Goal: Transaction & Acquisition: Purchase product/service

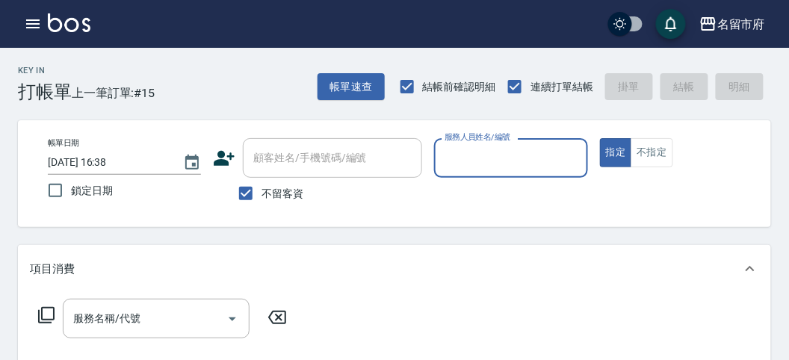
click at [530, 165] on input "服務人員姓名/編號" at bounding box center [511, 158] width 140 height 26
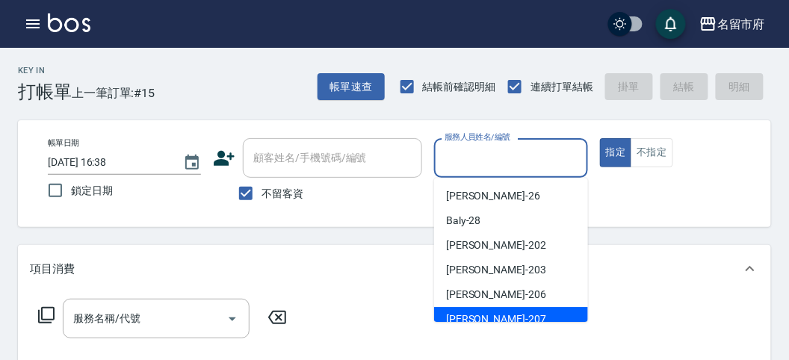
click at [503, 317] on div "[PERSON_NAME] -207" at bounding box center [511, 319] width 154 height 25
type input "[PERSON_NAME]-207"
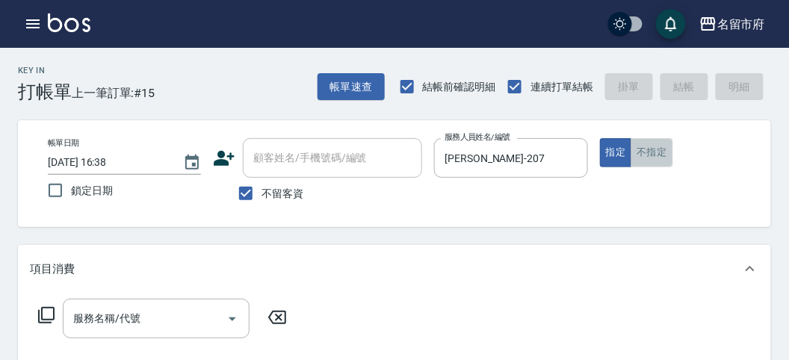
click at [653, 158] on button "不指定" at bounding box center [651, 152] width 42 height 29
click at [49, 317] on icon at bounding box center [46, 315] width 18 height 18
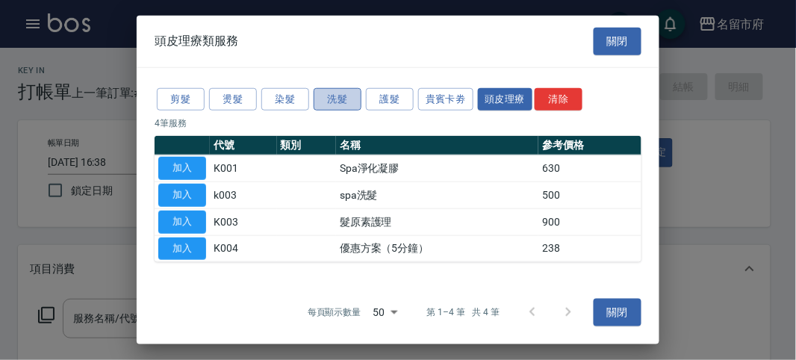
click at [331, 93] on button "洗髮" at bounding box center [338, 98] width 48 height 23
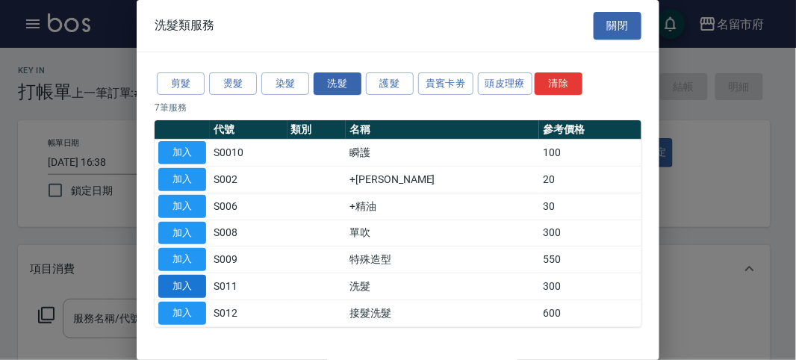
click at [168, 286] on button "加入" at bounding box center [182, 286] width 48 height 23
type input "洗髮(S011)"
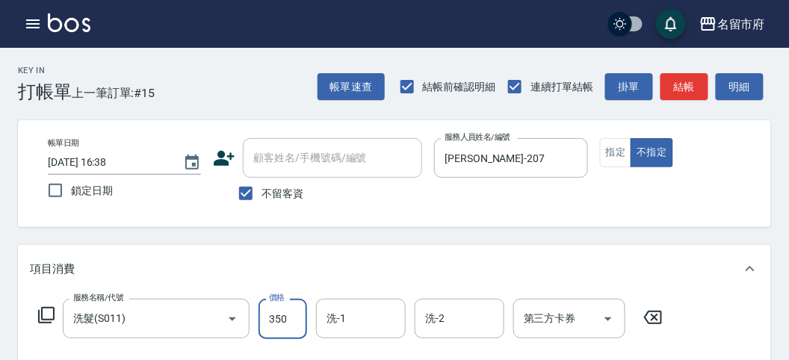
type input "350"
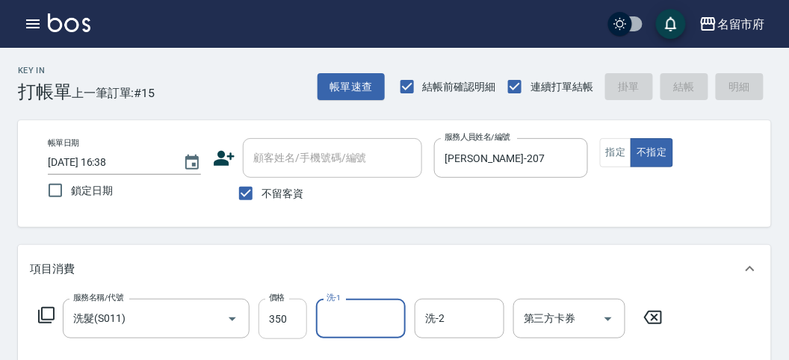
type input "[DATE] 17:16"
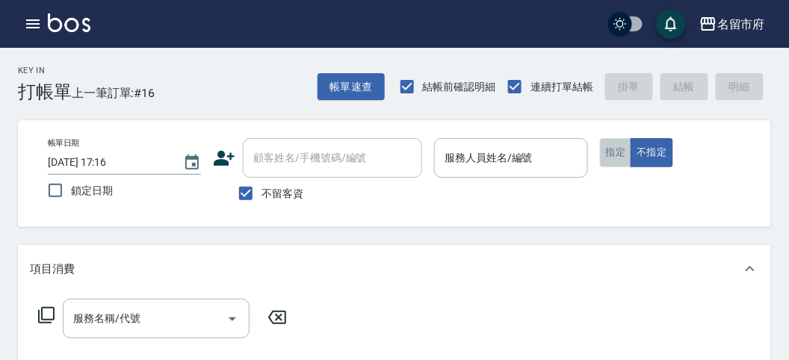
click at [612, 149] on button "指定" at bounding box center [616, 152] width 32 height 29
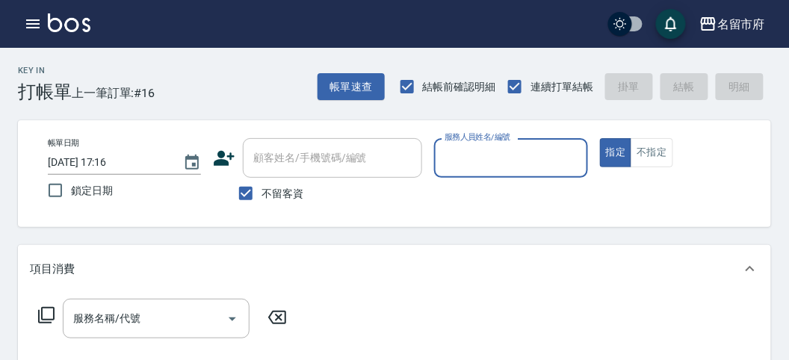
click at [525, 155] on input "服務人員姓名/編號" at bounding box center [511, 158] width 140 height 26
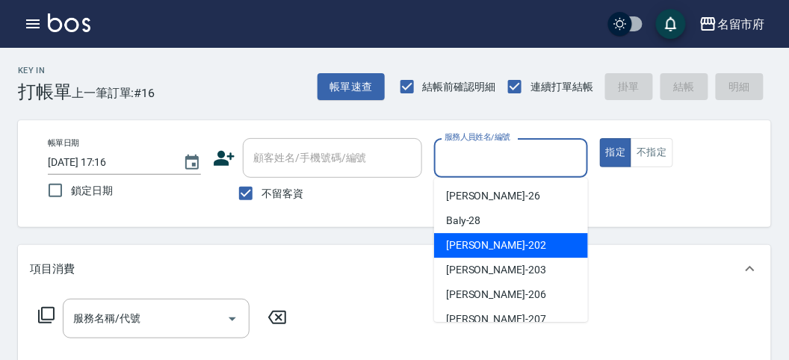
drag, startPoint x: 512, startPoint y: 243, endPoint x: 285, endPoint y: 344, distance: 248.4
click at [512, 243] on div "[PERSON_NAME] -202" at bounding box center [511, 245] width 154 height 25
type input "[PERSON_NAME]-202"
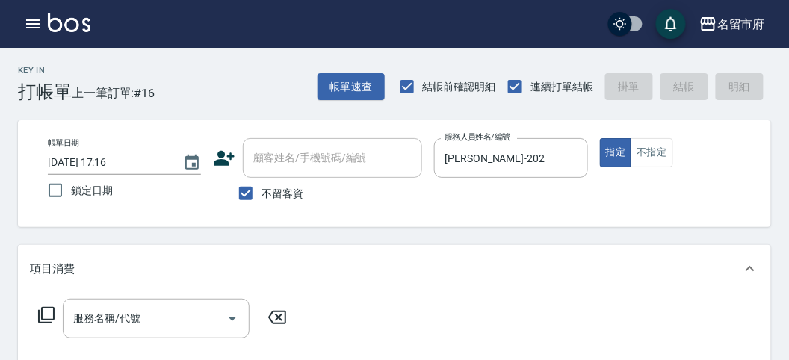
click at [52, 312] on icon at bounding box center [46, 315] width 18 height 18
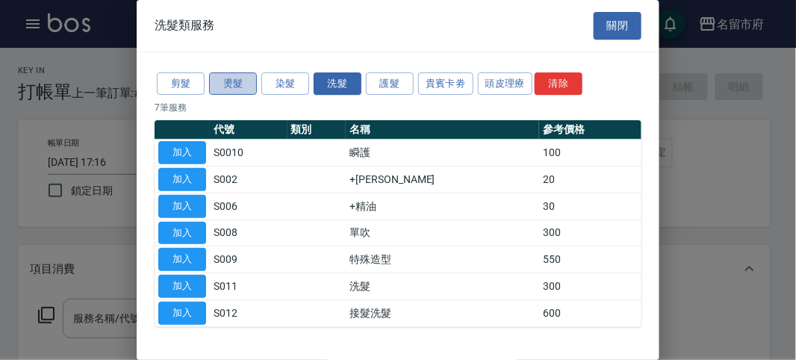
click at [226, 79] on button "燙髮" at bounding box center [233, 83] width 48 height 23
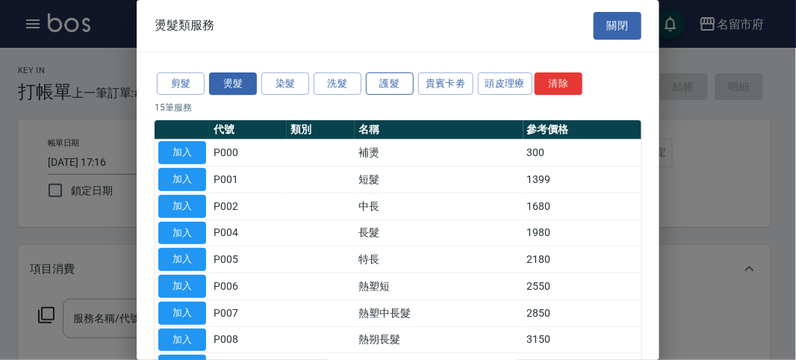
click at [376, 87] on button "護髮" at bounding box center [390, 83] width 48 height 23
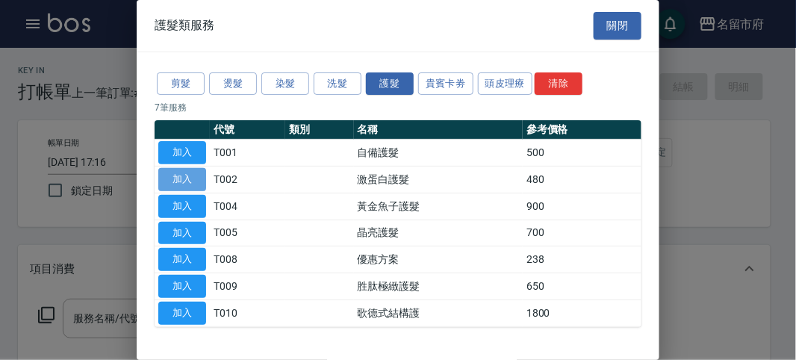
click at [198, 180] on button "加入" at bounding box center [182, 179] width 48 height 23
type input "激蛋白護髮(T002)"
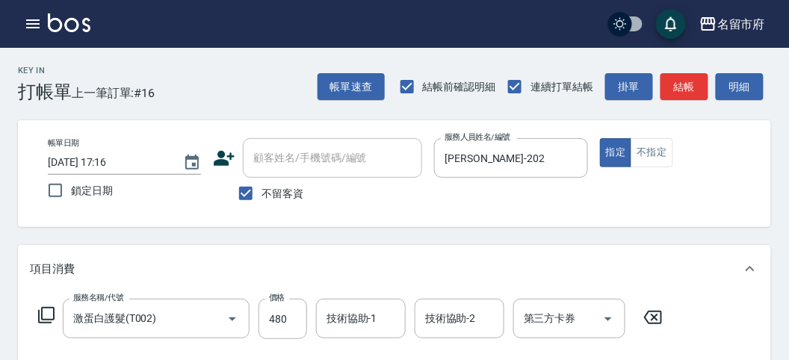
click at [49, 309] on icon at bounding box center [46, 315] width 18 height 18
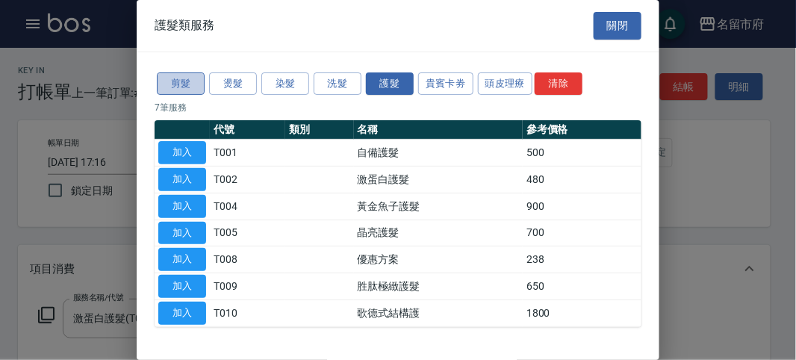
click at [181, 87] on button "剪髮" at bounding box center [181, 83] width 48 height 23
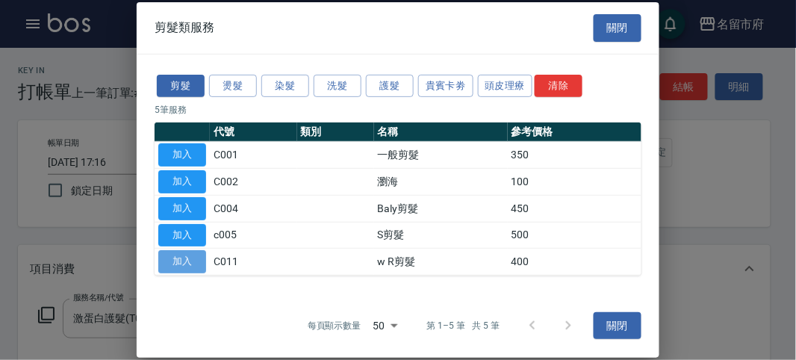
click at [190, 262] on button "加入" at bounding box center [182, 261] width 48 height 23
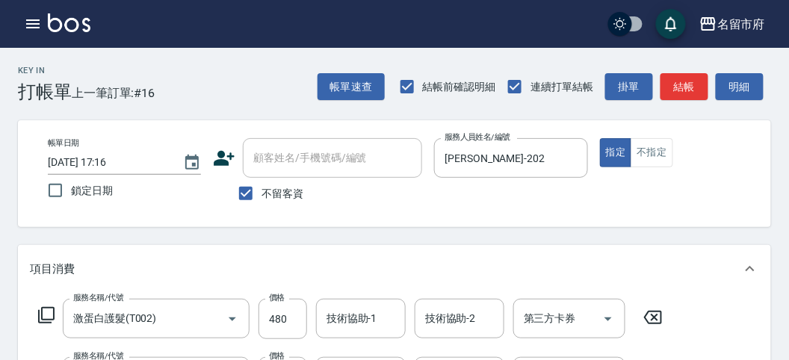
scroll to position [166, 0]
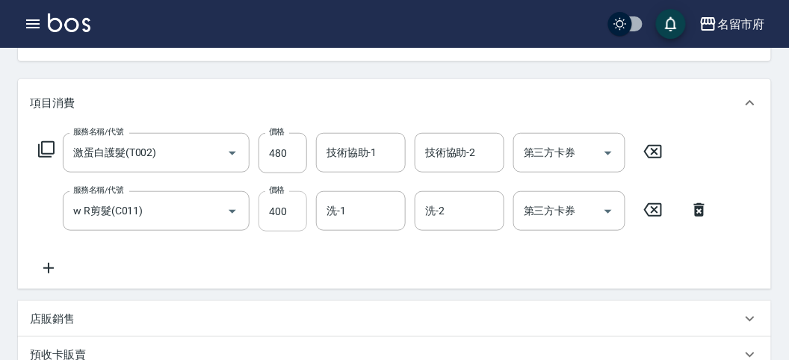
click at [275, 214] on input "400" at bounding box center [282, 211] width 49 height 40
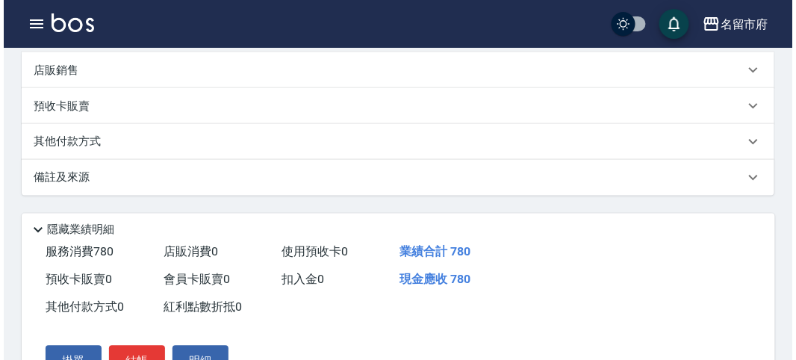
scroll to position [495, 0]
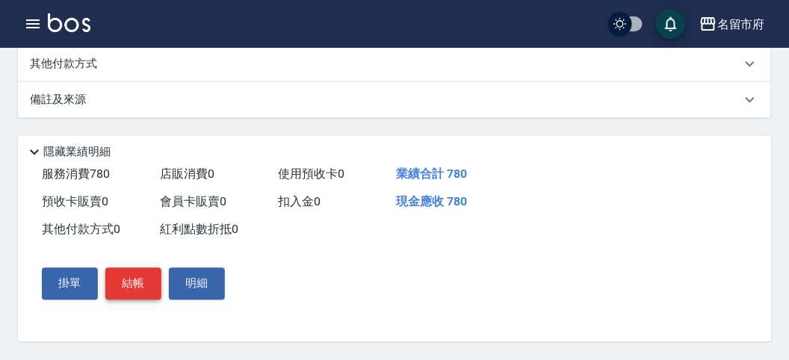
type input "300"
click at [127, 280] on button "結帳" at bounding box center [133, 283] width 56 height 31
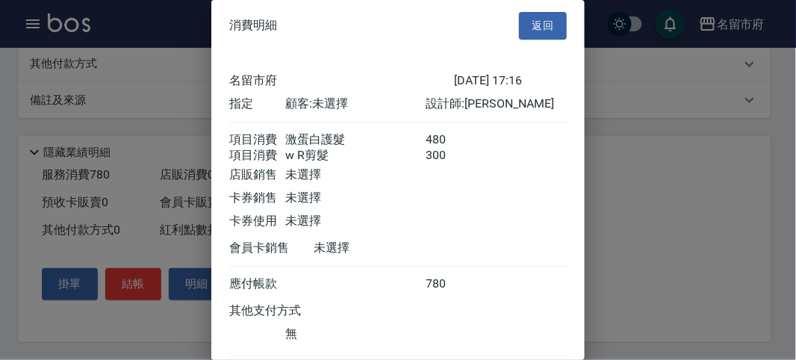
scroll to position [99, 0]
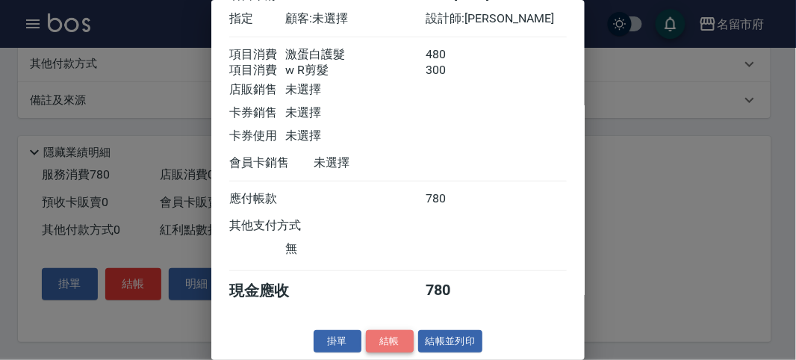
drag, startPoint x: 390, startPoint y: 341, endPoint x: 426, endPoint y: 200, distance: 145.1
click at [390, 341] on button "結帳" at bounding box center [390, 341] width 48 height 23
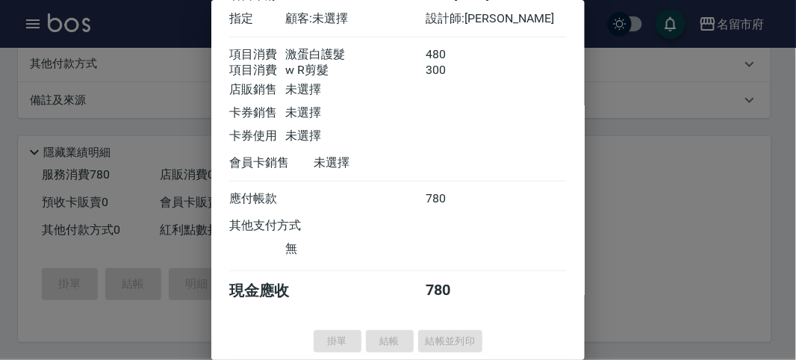
type input "[DATE] 17:32"
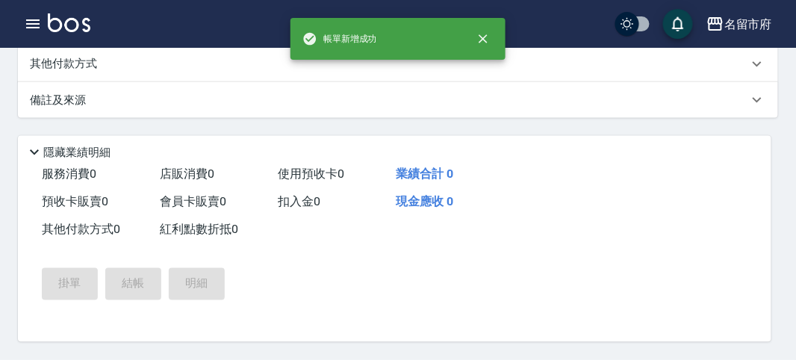
scroll to position [0, 0]
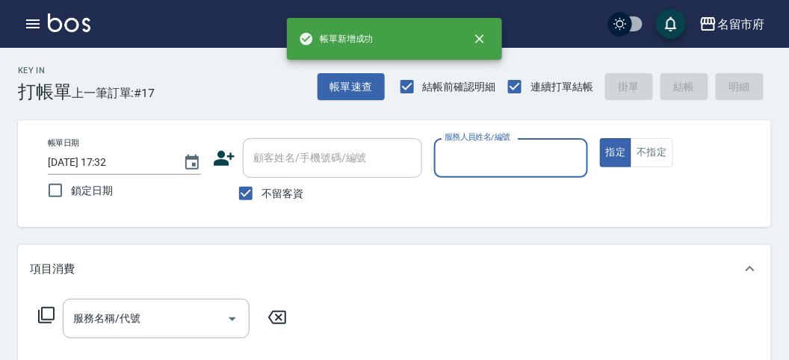
click at [529, 161] on input "服務人員姓名/編號" at bounding box center [511, 158] width 140 height 26
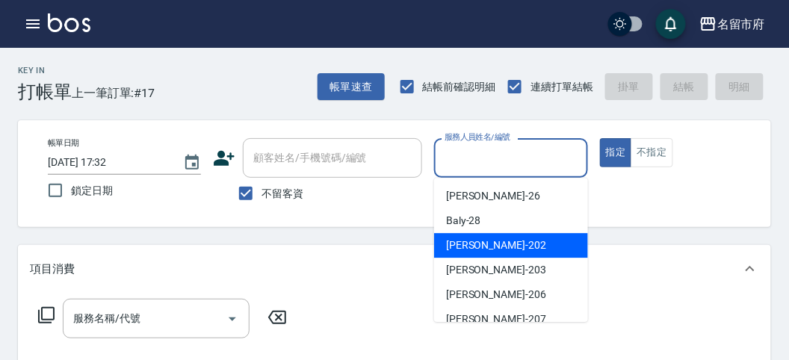
click at [523, 252] on div "[PERSON_NAME] -202" at bounding box center [511, 245] width 154 height 25
type input "[PERSON_NAME]-202"
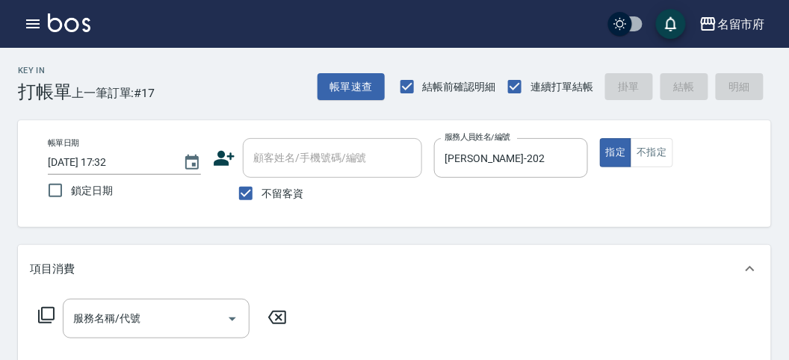
click at [37, 311] on icon at bounding box center [46, 315] width 18 height 18
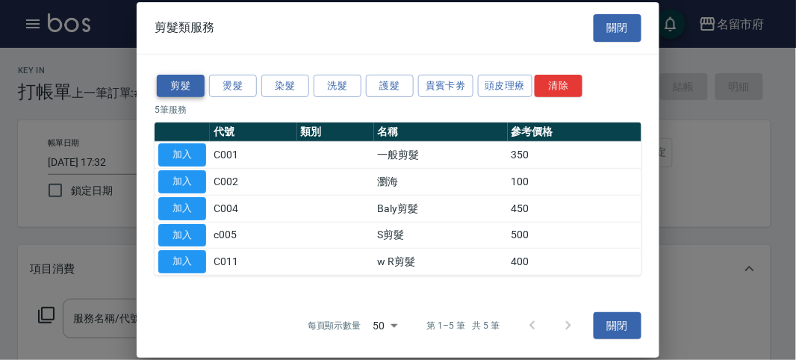
click at [180, 86] on button "剪髮" at bounding box center [181, 85] width 48 height 23
drag, startPoint x: 164, startPoint y: 258, endPoint x: 250, endPoint y: 155, distance: 134.2
click at [165, 258] on button "加入" at bounding box center [182, 261] width 48 height 23
type input "w R剪髮(C011)"
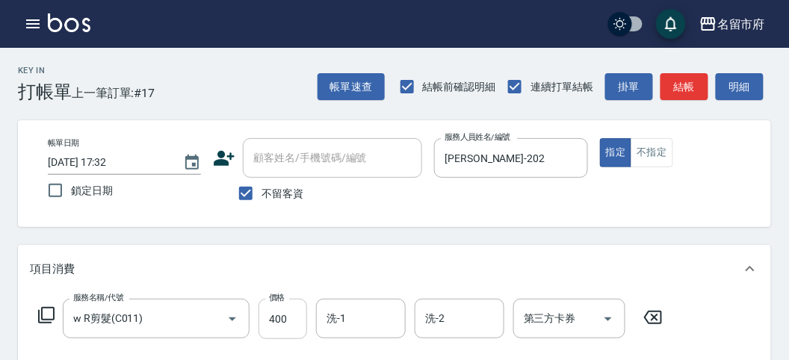
click at [282, 315] on input "400" at bounding box center [282, 319] width 49 height 40
type input "750"
click at [672, 81] on button "結帳" at bounding box center [684, 87] width 48 height 28
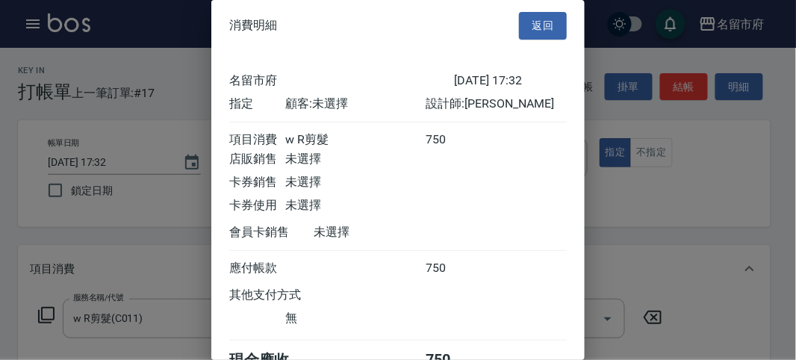
scroll to position [83, 0]
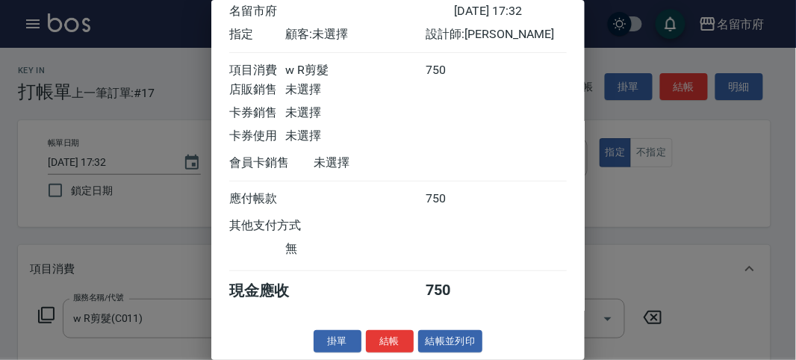
drag, startPoint x: 395, startPoint y: 334, endPoint x: 443, endPoint y: 308, distance: 54.5
click at [412, 329] on div "消費明細 返回 名留市府 [DATE] 17:32 指定 顧客: 未選擇 設計師: [PERSON_NAME] 項目消費 w R剪髮 750 店販銷售 未選擇…" at bounding box center [397, 180] width 373 height 360
click at [392, 347] on button "結帳" at bounding box center [390, 341] width 48 height 23
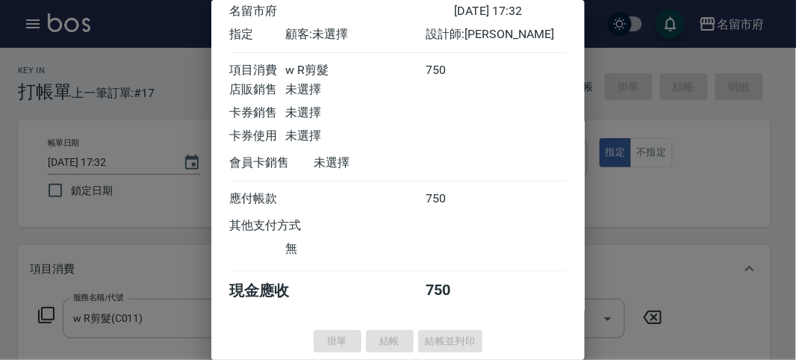
type input "[DATE] 17:33"
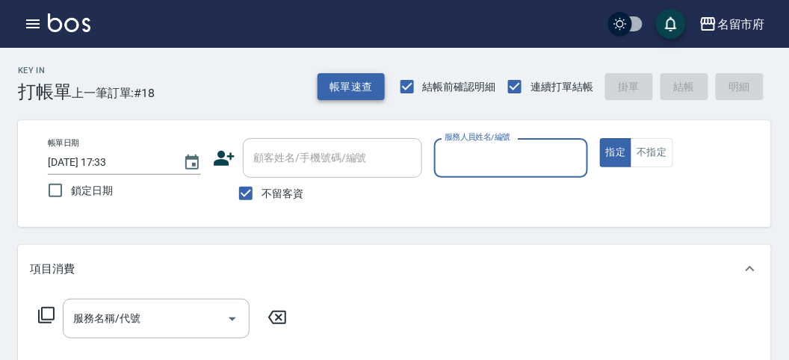
click at [353, 87] on button "帳單速查" at bounding box center [350, 87] width 67 height 28
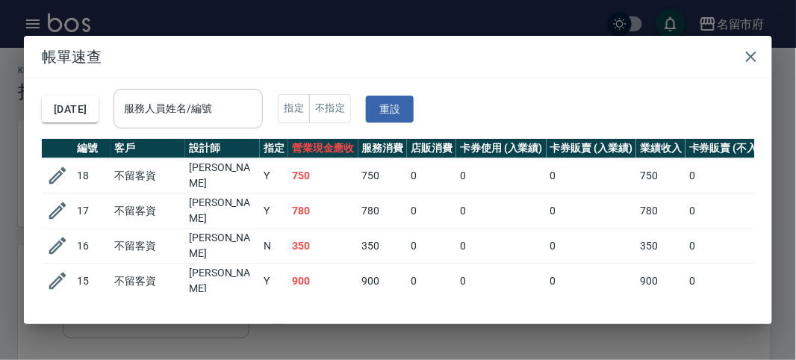
click at [214, 103] on input "服務人員姓名/編號" at bounding box center [188, 109] width 136 height 26
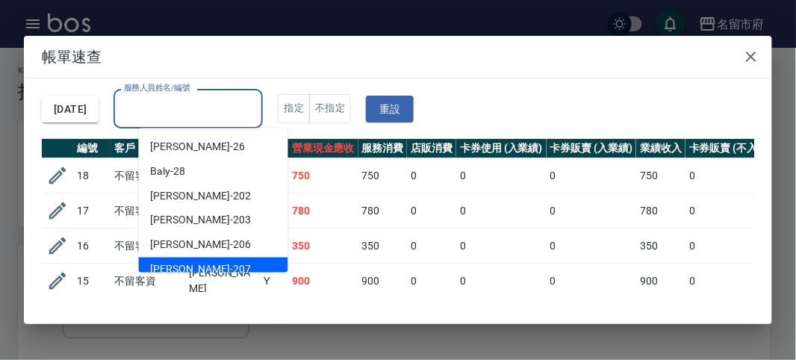
click at [197, 264] on div "[PERSON_NAME] -207" at bounding box center [213, 270] width 149 height 25
type input "[PERSON_NAME]-207"
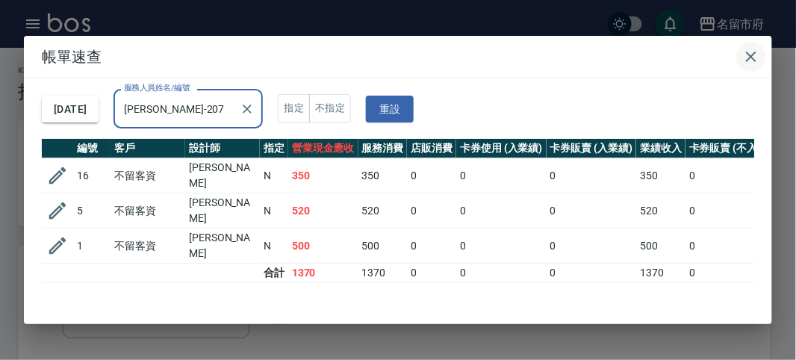
click at [755, 58] on icon "button" at bounding box center [751, 57] width 18 height 18
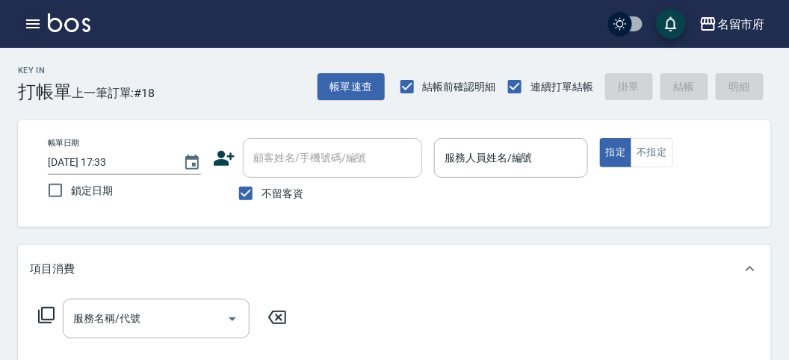
click at [36, 25] on icon "button" at bounding box center [33, 24] width 18 height 18
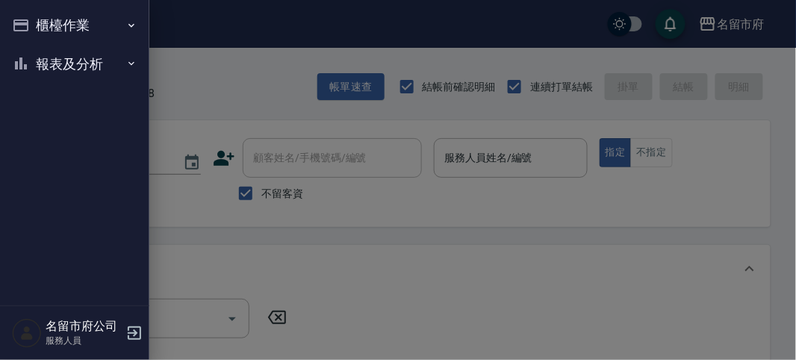
click at [44, 69] on button "報表及分析" at bounding box center [74, 64] width 137 height 39
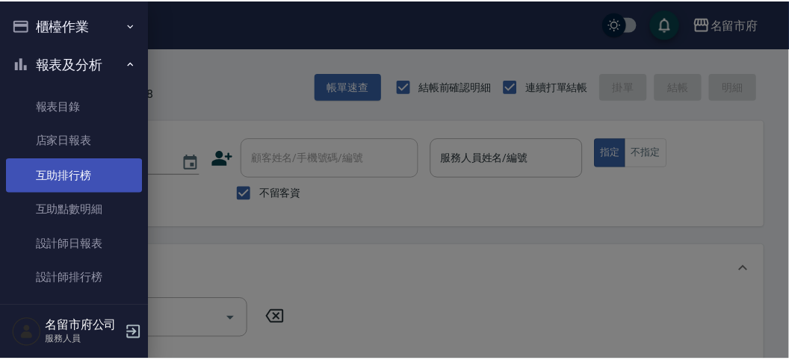
scroll to position [49, 0]
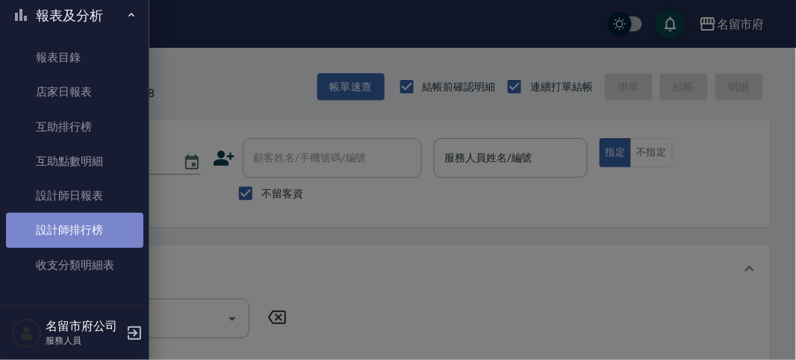
click at [102, 217] on link "設計師排行榜" at bounding box center [74, 230] width 137 height 34
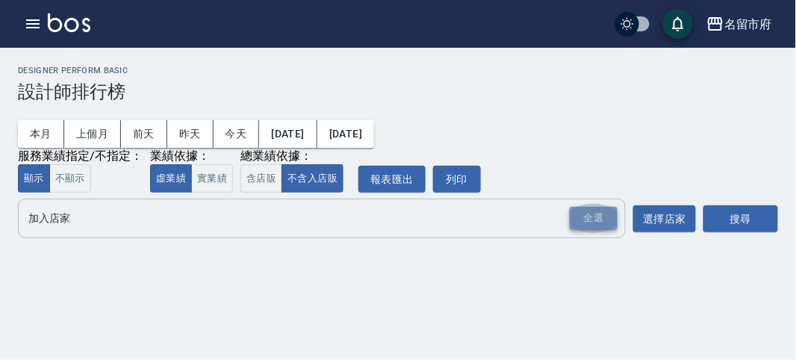
click at [573, 218] on div "全選" at bounding box center [594, 218] width 48 height 23
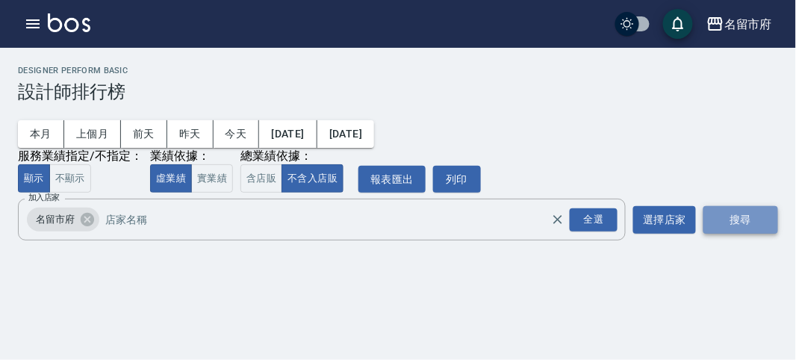
click at [742, 216] on button "搜尋" at bounding box center [741, 220] width 75 height 28
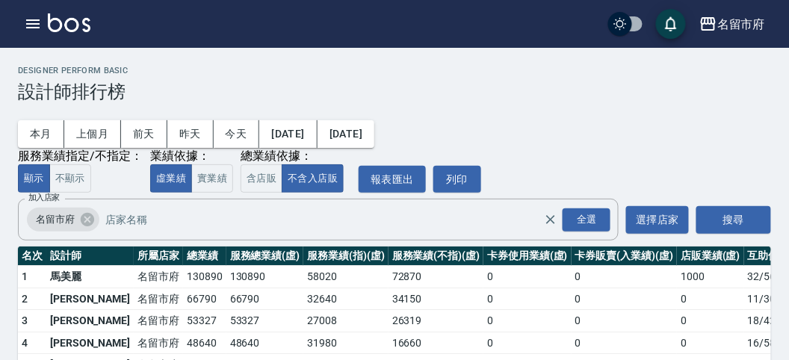
click at [69, 28] on img at bounding box center [69, 22] width 43 height 19
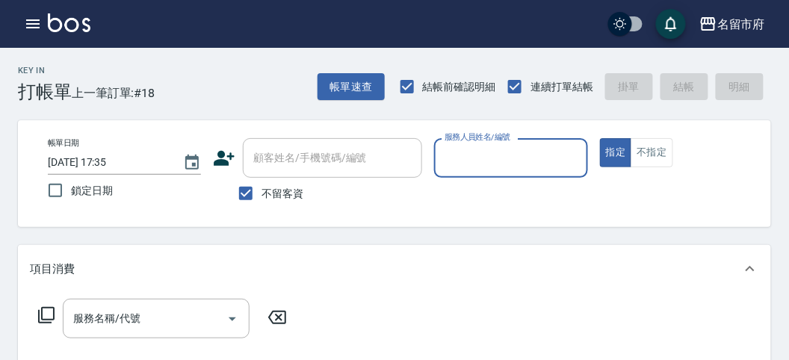
click at [485, 166] on input "服務人員姓名/編號" at bounding box center [511, 158] width 140 height 26
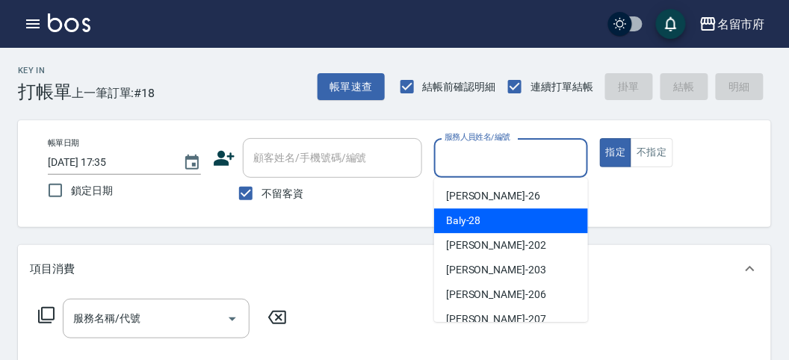
drag, startPoint x: 482, startPoint y: 219, endPoint x: 446, endPoint y: 229, distance: 37.1
click at [479, 219] on div "Baly -28" at bounding box center [511, 220] width 154 height 25
type input "Baly-28"
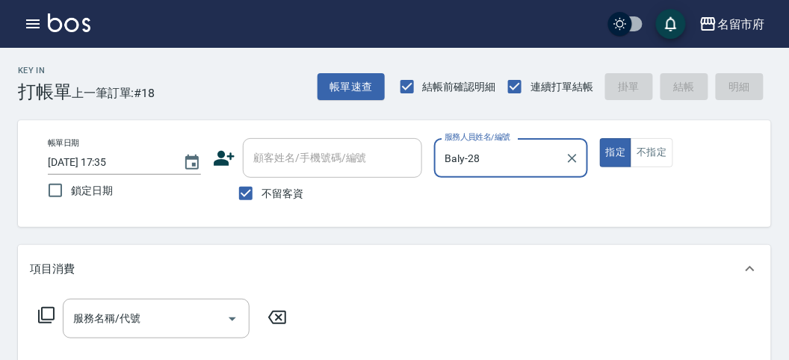
click at [41, 314] on icon at bounding box center [46, 315] width 16 height 16
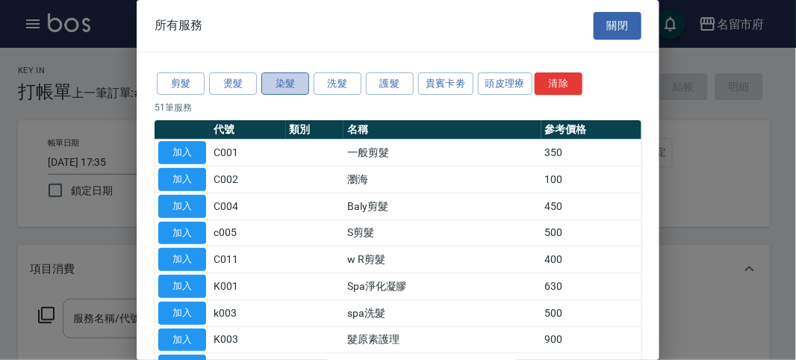
click at [293, 86] on button "染髮" at bounding box center [285, 83] width 48 height 23
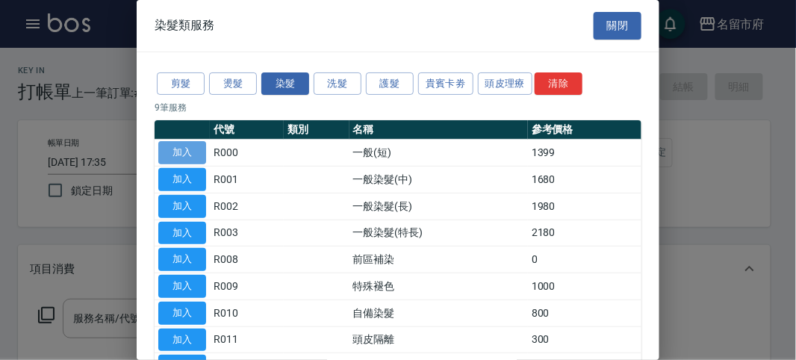
click at [184, 154] on button "加入" at bounding box center [182, 152] width 48 height 23
type input "一般(短)(R000)"
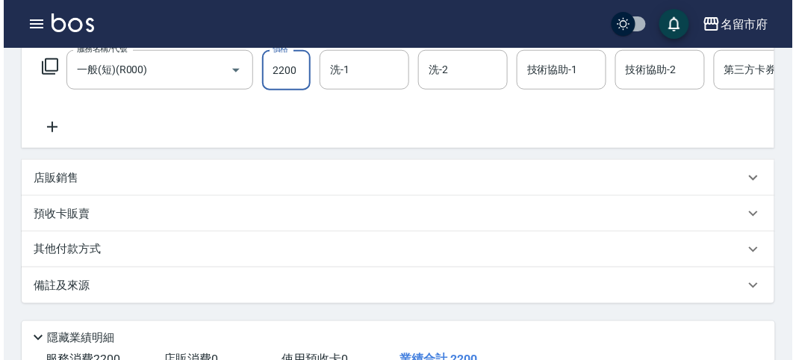
scroll to position [451, 0]
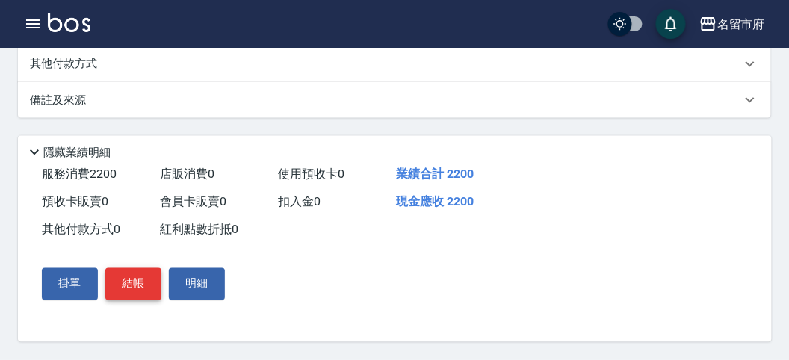
type input "2200"
click at [139, 273] on button "結帳" at bounding box center [133, 283] width 56 height 31
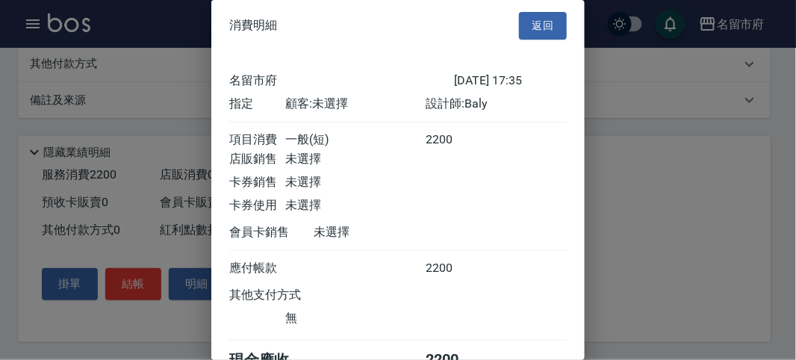
scroll to position [83, 0]
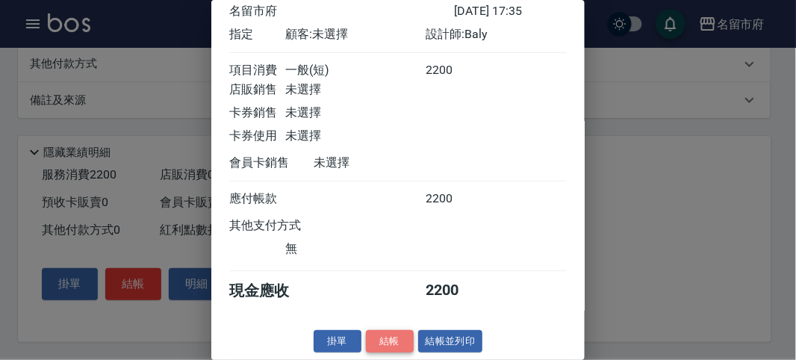
click at [374, 338] on button "結帳" at bounding box center [390, 341] width 48 height 23
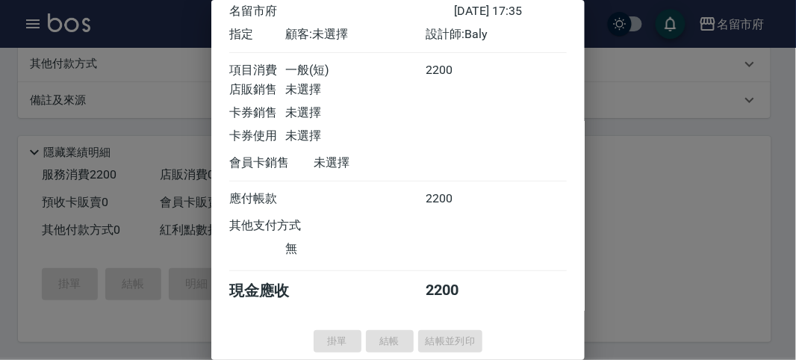
type input "[DATE] 17:46"
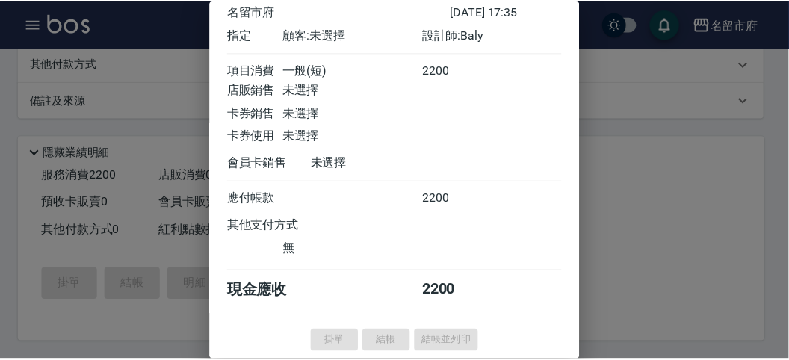
scroll to position [0, 0]
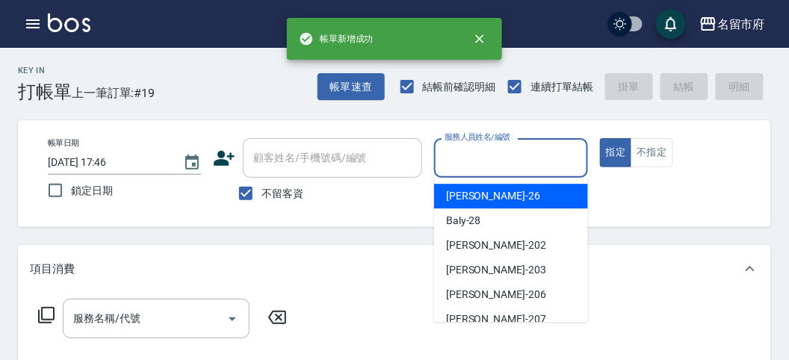
click at [486, 156] on input "服務人員姓名/編號" at bounding box center [511, 158] width 140 height 26
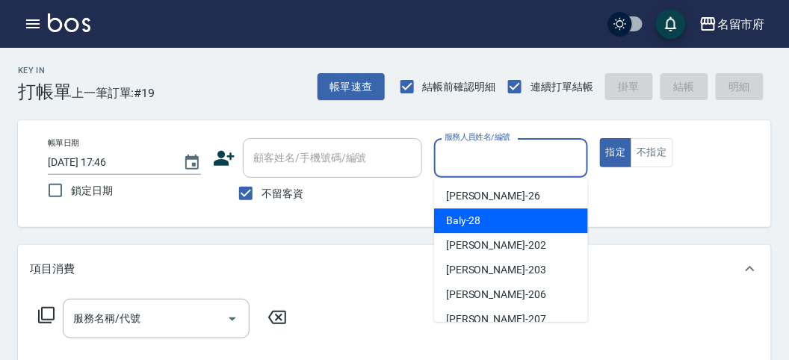
click at [469, 216] on span "Baly -28" at bounding box center [463, 221] width 35 height 16
type input "Baly-28"
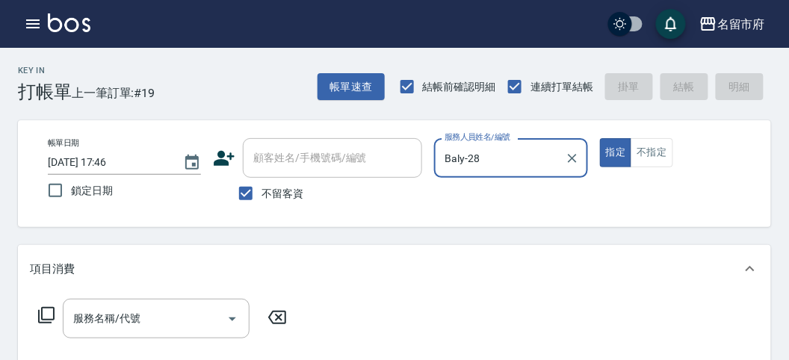
click at [39, 314] on icon at bounding box center [46, 315] width 18 height 18
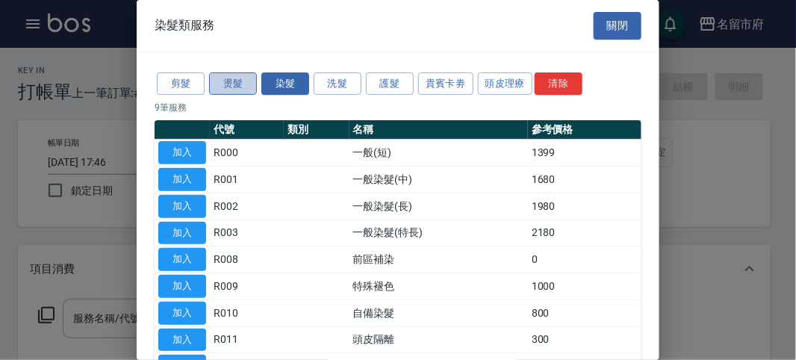
click at [232, 73] on button "燙髮" at bounding box center [233, 83] width 48 height 23
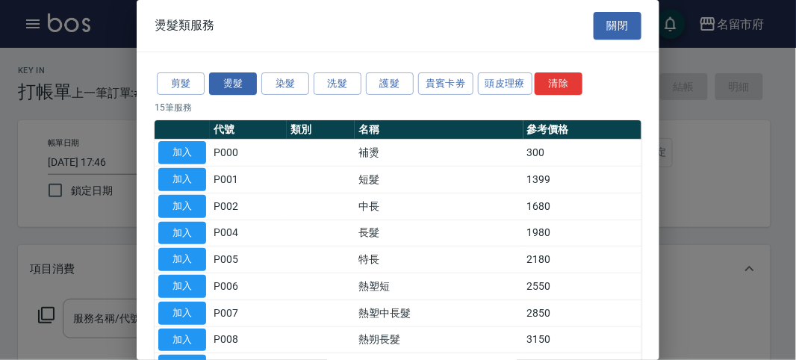
drag, startPoint x: 188, startPoint y: 184, endPoint x: 184, endPoint y: 226, distance: 42.1
click at [187, 183] on button "加入" at bounding box center [182, 179] width 48 height 23
type input "短髮(P001)"
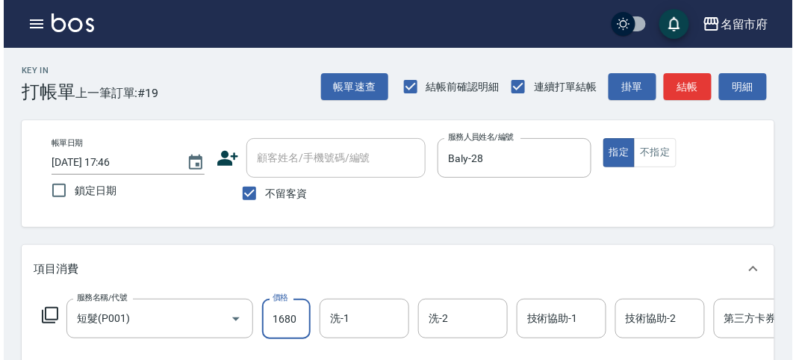
scroll to position [451, 0]
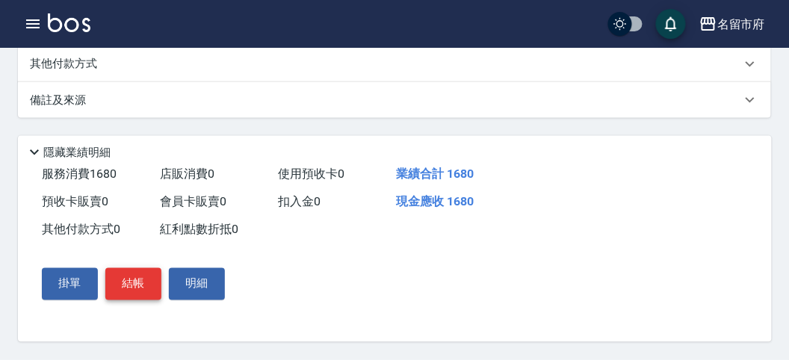
type input "1680"
drag, startPoint x: 120, startPoint y: 272, endPoint x: 131, endPoint y: 270, distance: 11.4
click at [122, 273] on button "結帳" at bounding box center [133, 283] width 56 height 31
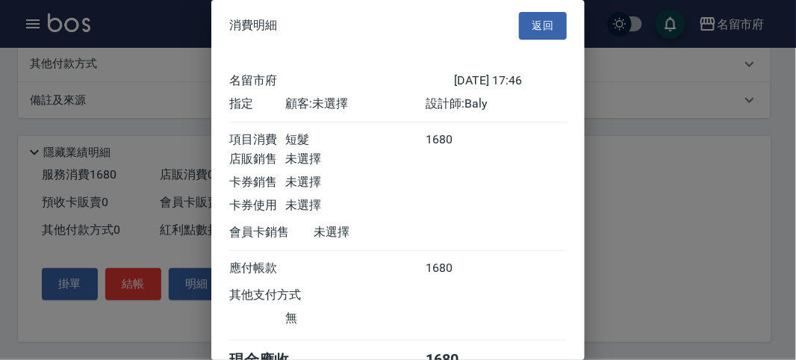
scroll to position [83, 0]
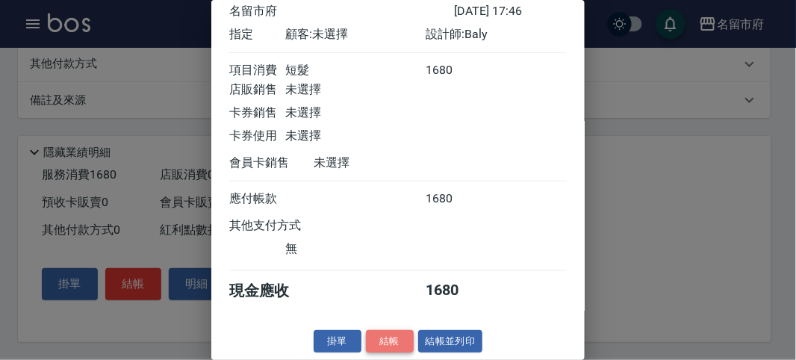
click at [379, 338] on button "結帳" at bounding box center [390, 341] width 48 height 23
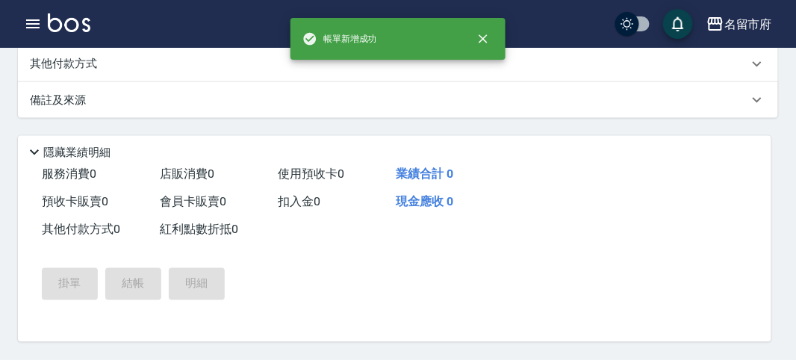
scroll to position [0, 0]
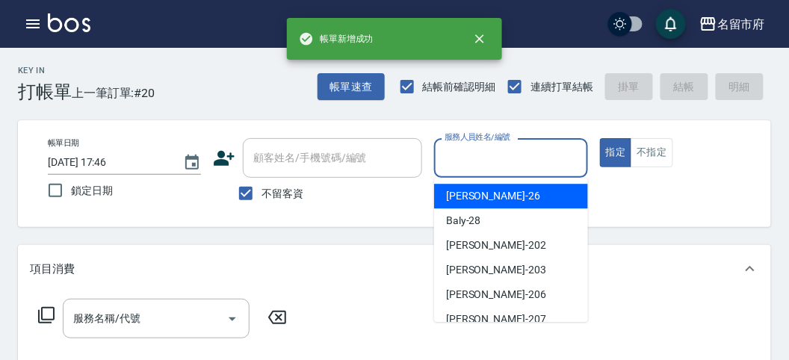
click at [517, 165] on input "服務人員姓名/編號" at bounding box center [511, 158] width 140 height 26
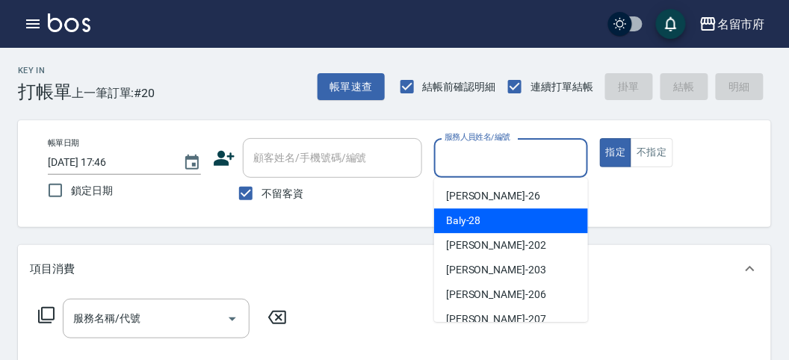
click at [493, 217] on div "Baly -28" at bounding box center [511, 220] width 154 height 25
type input "Baly-28"
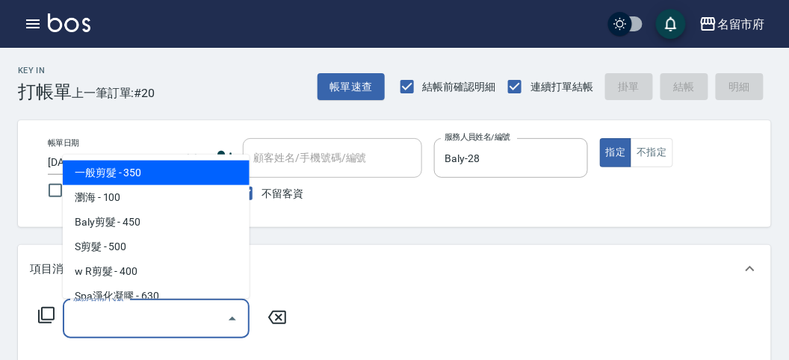
drag, startPoint x: 107, startPoint y: 321, endPoint x: 131, endPoint y: 237, distance: 87.7
click at [107, 317] on input "服務名稱/代號" at bounding box center [144, 318] width 151 height 26
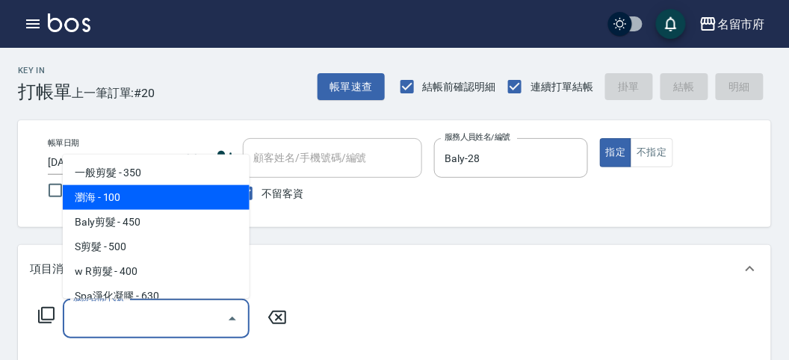
click at [145, 201] on span "瀏海 - 100" at bounding box center [156, 197] width 187 height 25
type input "瀏海(C002)"
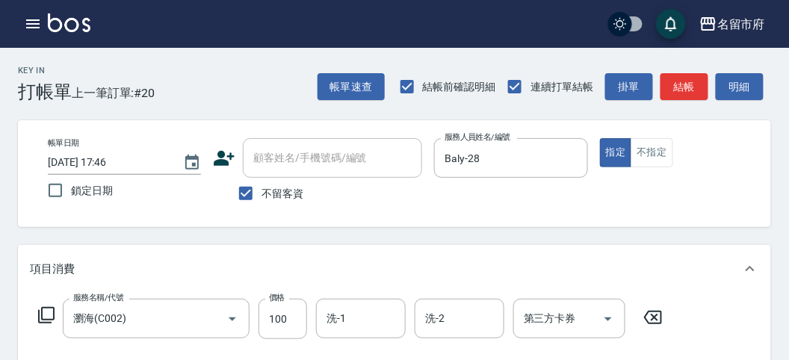
click at [49, 308] on icon at bounding box center [46, 315] width 16 height 16
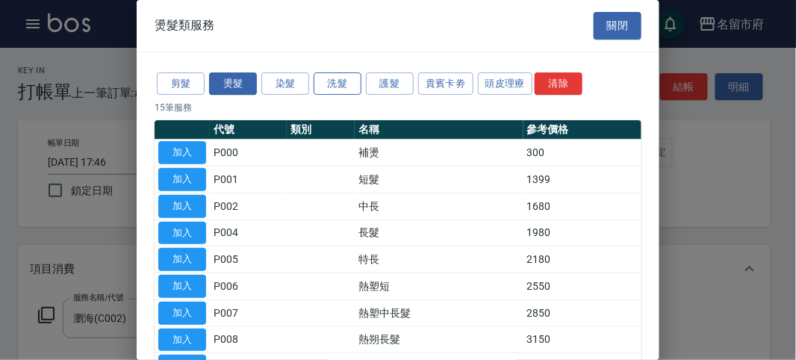
click at [331, 80] on button "洗髮" at bounding box center [338, 83] width 48 height 23
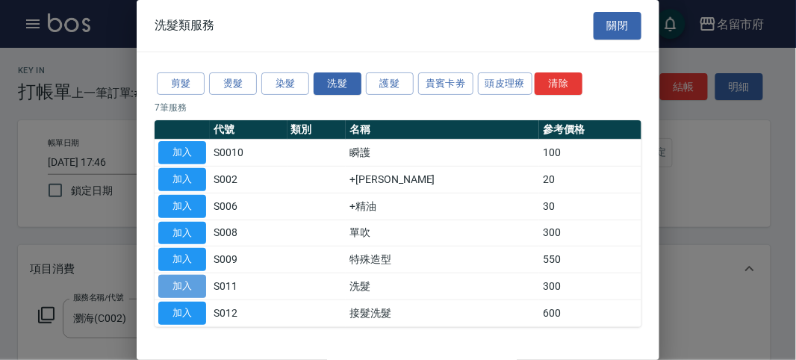
click at [172, 282] on button "加入" at bounding box center [182, 286] width 48 height 23
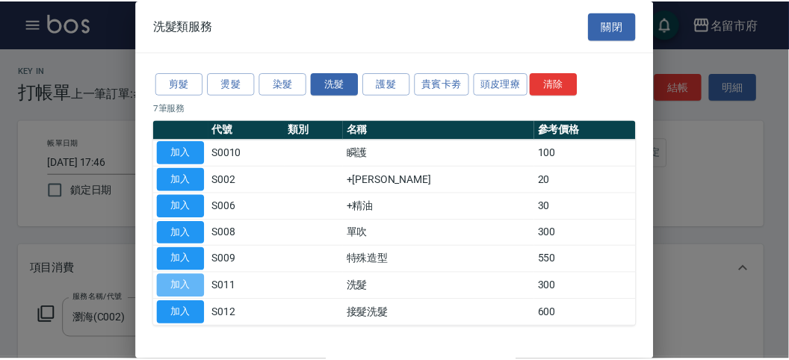
scroll to position [196, 0]
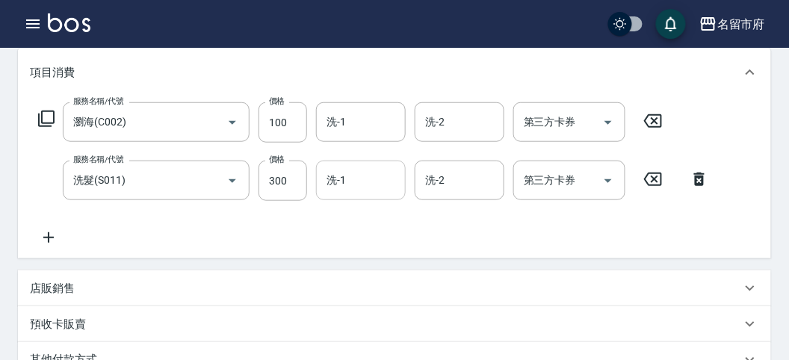
click at [363, 188] on input "洗-1" at bounding box center [361, 180] width 76 height 26
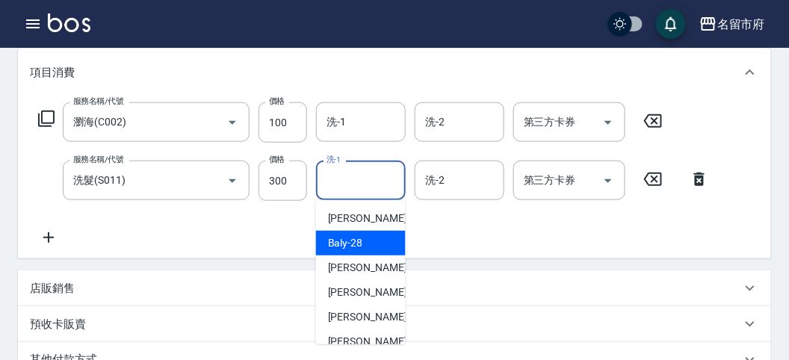
scroll to position [163, 0]
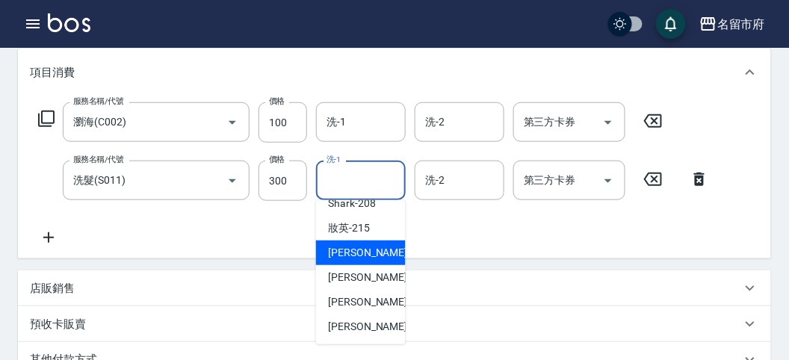
click at [370, 254] on div "小靜 -216" at bounding box center [361, 252] width 90 height 25
type input "小靜-216"
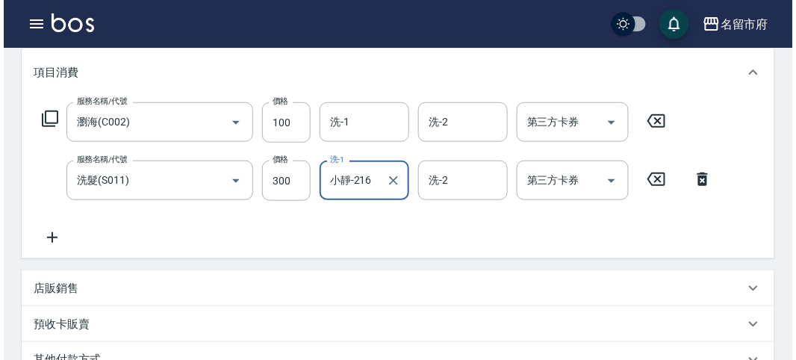
scroll to position [495, 0]
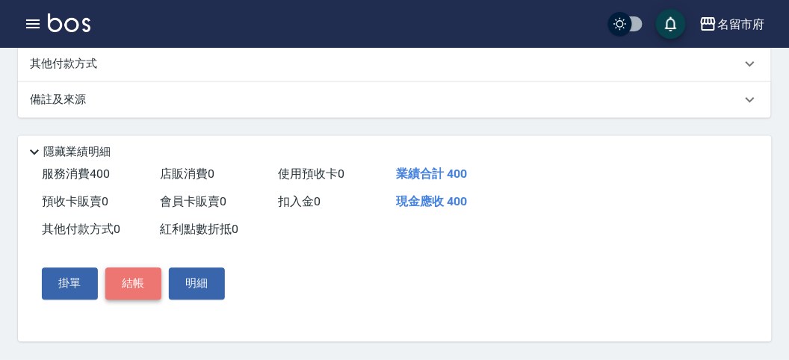
click at [142, 283] on button "結帳" at bounding box center [133, 283] width 56 height 31
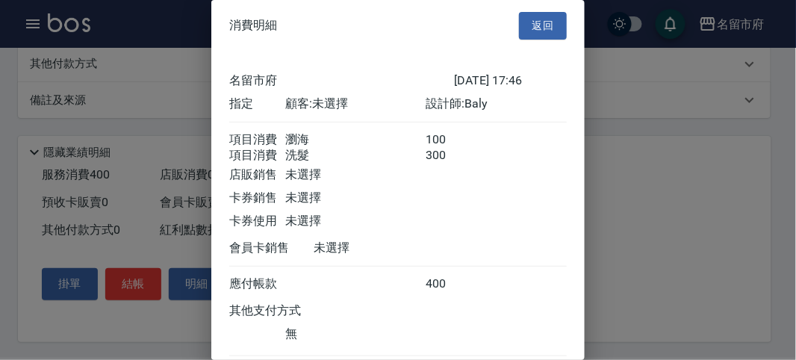
scroll to position [99, 0]
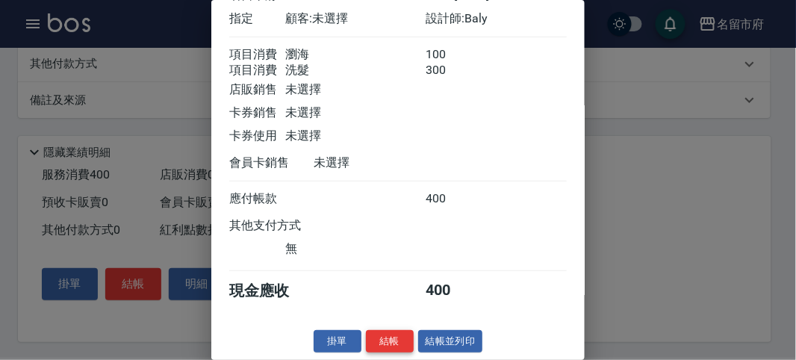
click at [374, 344] on button "結帳" at bounding box center [390, 341] width 48 height 23
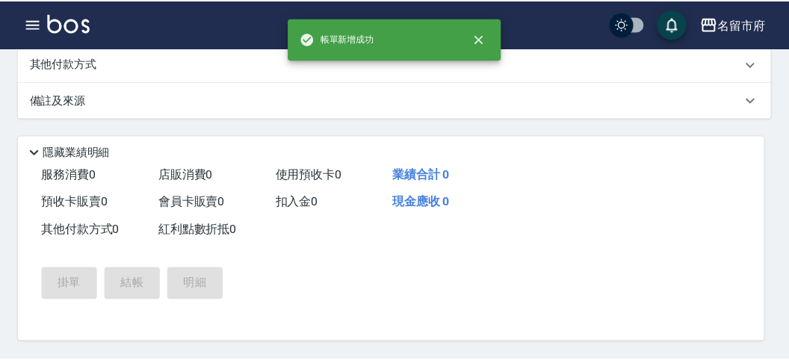
scroll to position [0, 0]
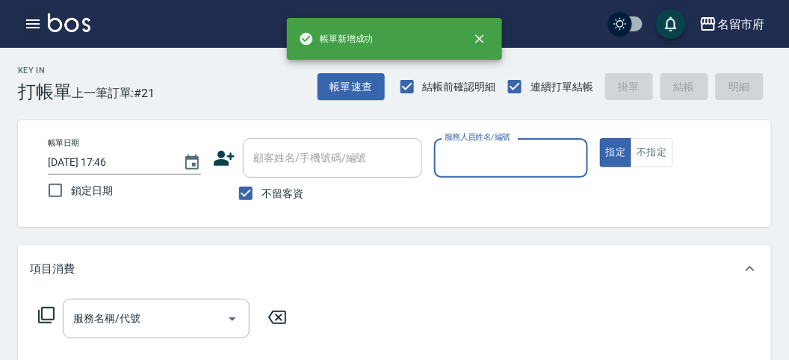
click at [25, 20] on icon "button" at bounding box center [33, 24] width 18 height 18
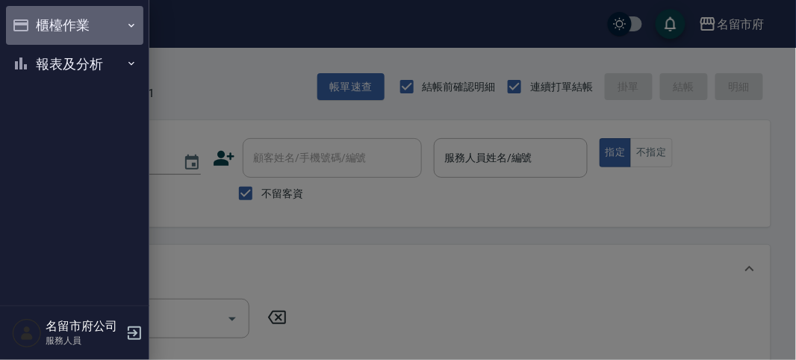
click at [25, 21] on icon "button" at bounding box center [21, 25] width 18 height 18
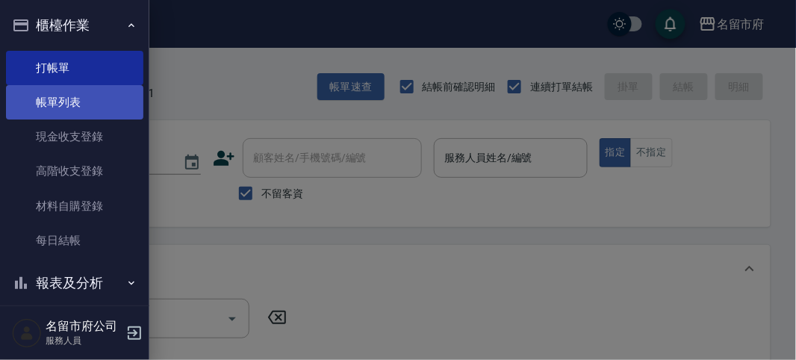
click at [59, 107] on link "帳單列表" at bounding box center [74, 102] width 137 height 34
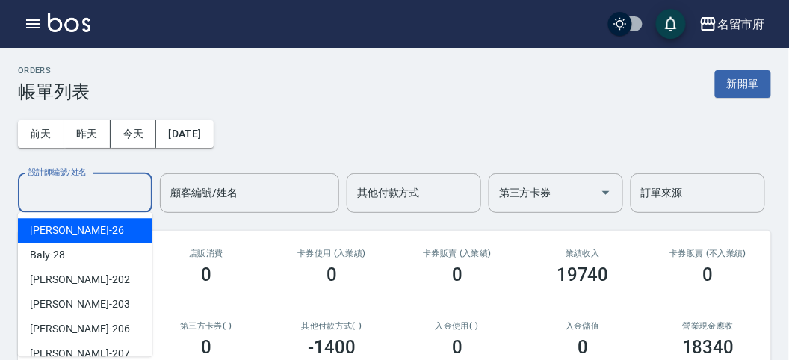
click at [73, 189] on input "設計師編號/姓名" at bounding box center [85, 193] width 121 height 26
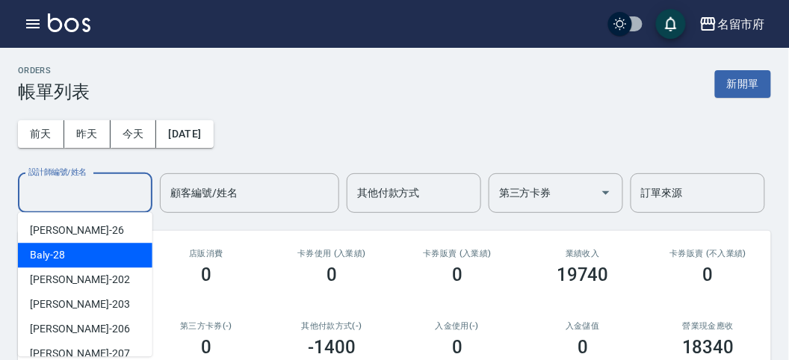
click at [69, 251] on div "Baly -28" at bounding box center [85, 255] width 134 height 25
type input "Baly-28"
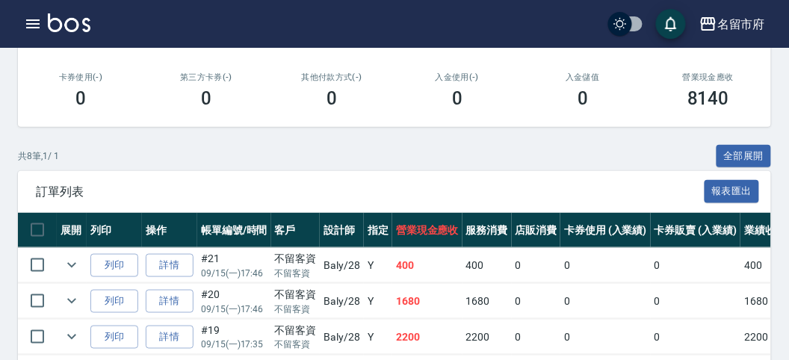
scroll to position [332, 0]
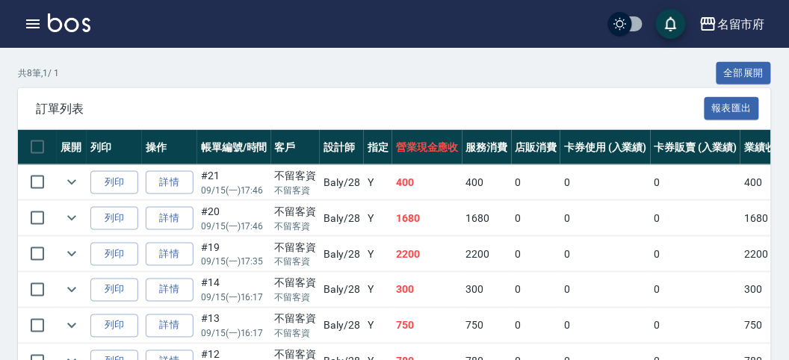
click at [665, 94] on div "訂單列表 報表匯出" at bounding box center [394, 108] width 753 height 41
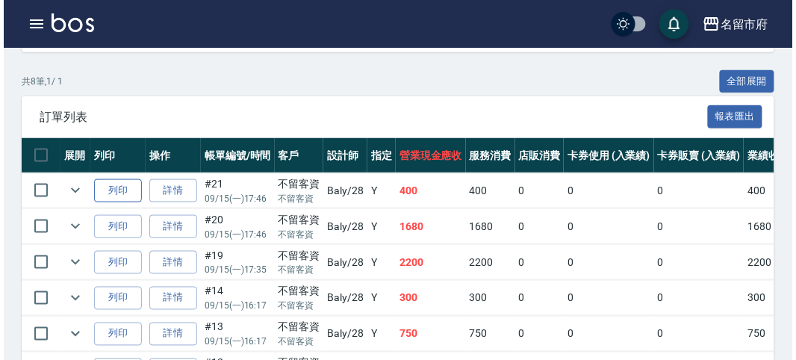
scroll to position [240, 0]
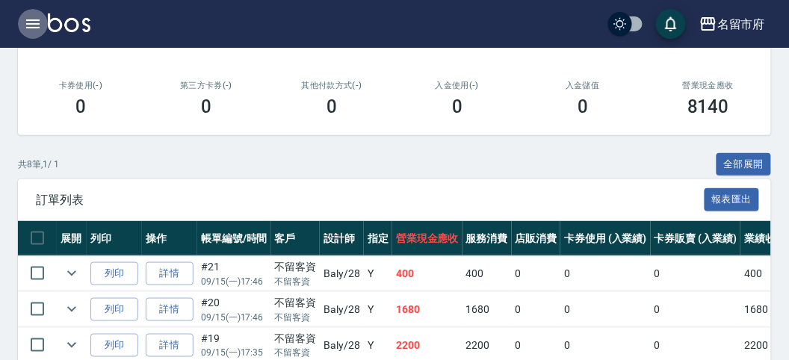
click at [27, 20] on icon "button" at bounding box center [33, 24] width 18 height 18
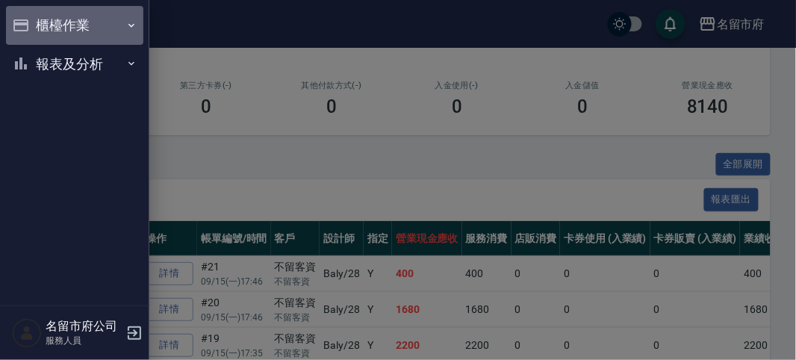
click at [35, 19] on button "櫃檯作業" at bounding box center [74, 25] width 137 height 39
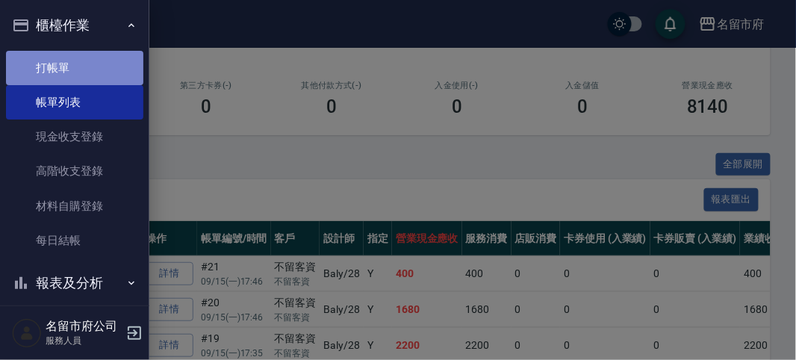
click at [87, 72] on link "打帳單" at bounding box center [74, 68] width 137 height 34
